Goal: Information Seeking & Learning: Learn about a topic

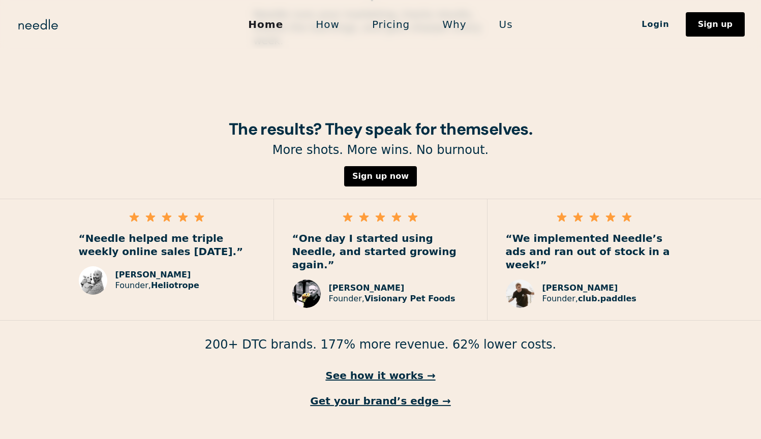
scroll to position [1422, 0]
click at [395, 20] on link "Pricing" at bounding box center [391, 24] width 70 height 21
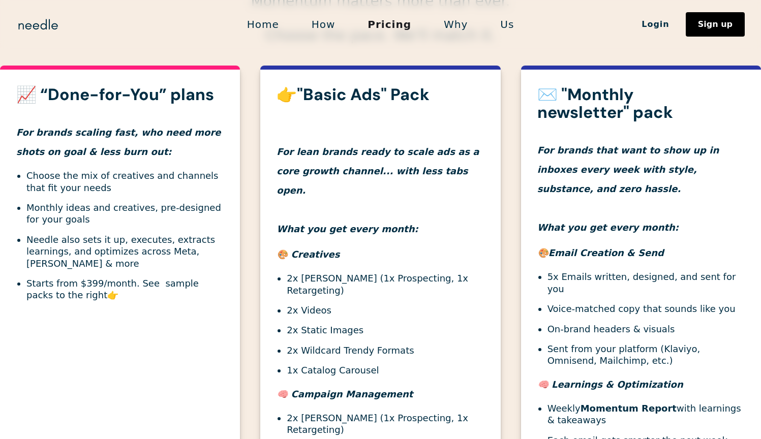
scroll to position [420, 0]
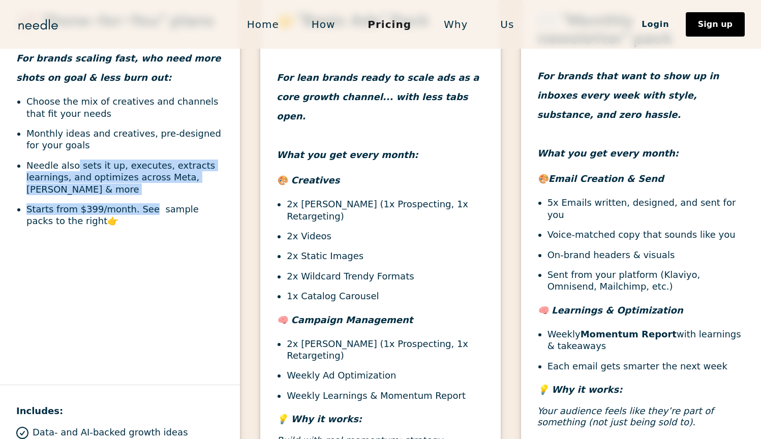
drag, startPoint x: 73, startPoint y: 164, endPoint x: 145, endPoint y: 212, distance: 86.6
click at [146, 210] on ul "Choose the mix of creatives and channels that fit your needs Monthly ideas and …" at bounding box center [119, 162] width 207 height 132
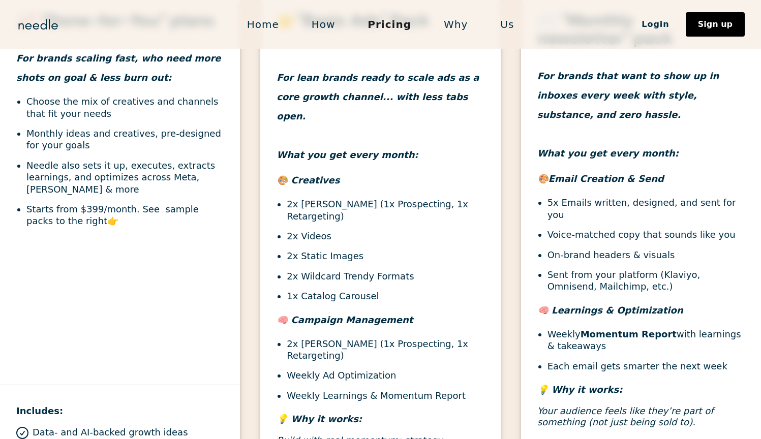
click at [136, 221] on li "Starts from $399/month. See sample packs to the right 👉" at bounding box center [124, 215] width 197 height 24
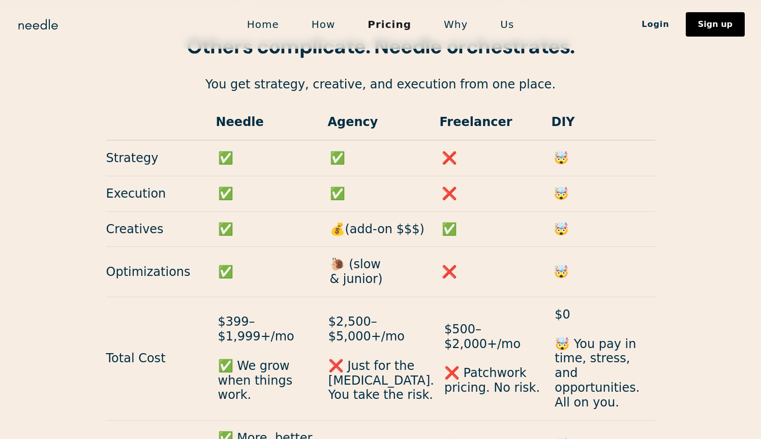
scroll to position [257, 0]
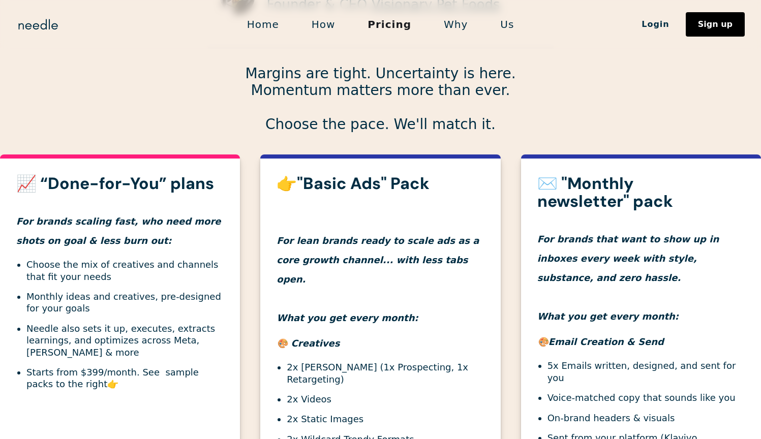
click at [317, 25] on link "How" at bounding box center [323, 24] width 56 height 21
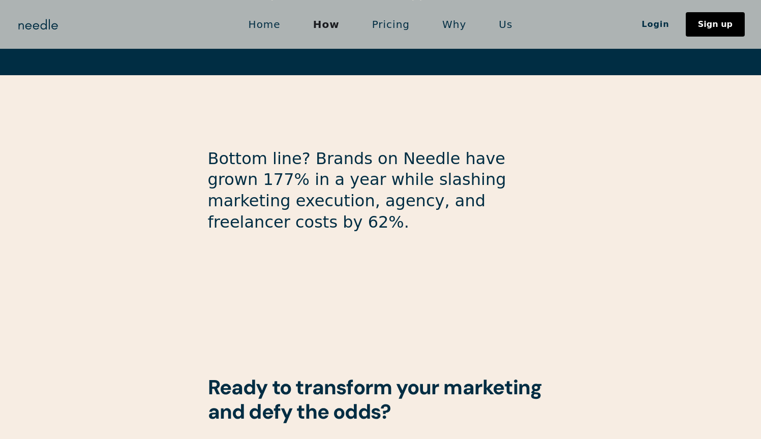
scroll to position [2715, 0]
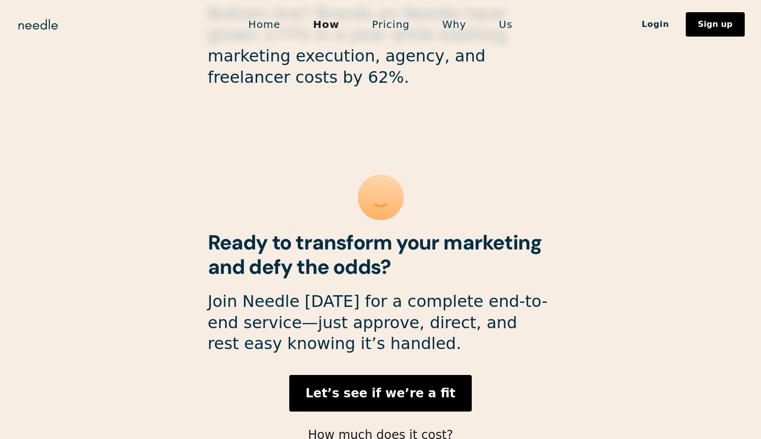
click at [400, 29] on link "Pricing" at bounding box center [391, 24] width 70 height 21
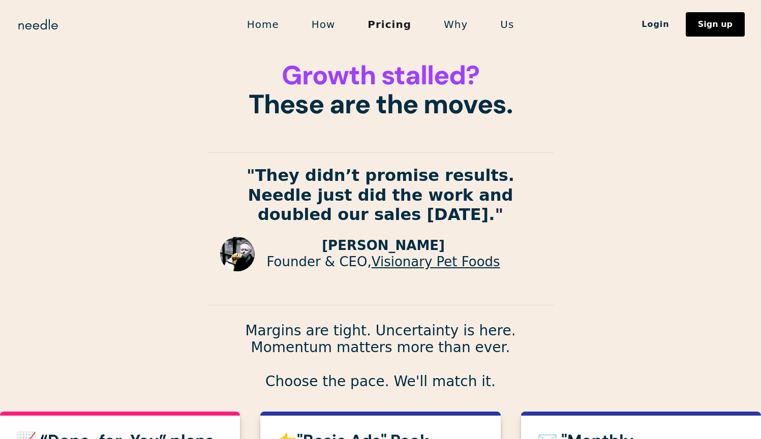
click at [453, 177] on strong ""They didn’t promise results. Needle just did the work and doubled our sales in…" at bounding box center [381, 195] width 268 height 58
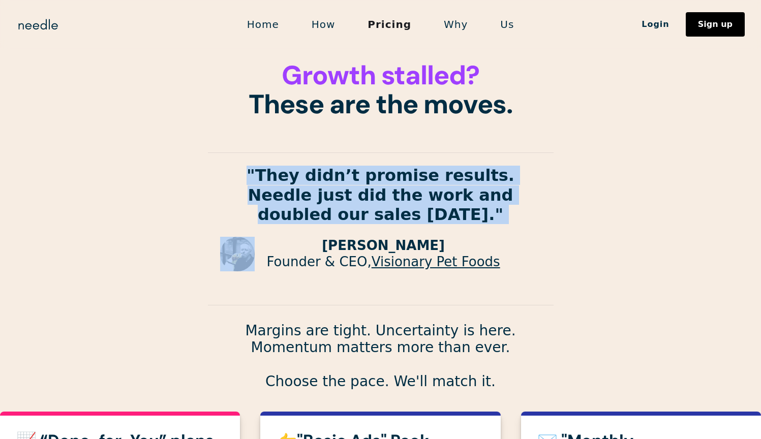
click at [570, 201] on section "Growth stalled? These are the moves. "They didn’t promise results. Needle just …" at bounding box center [380, 197] width 761 height 395
